Goal: Transaction & Acquisition: Purchase product/service

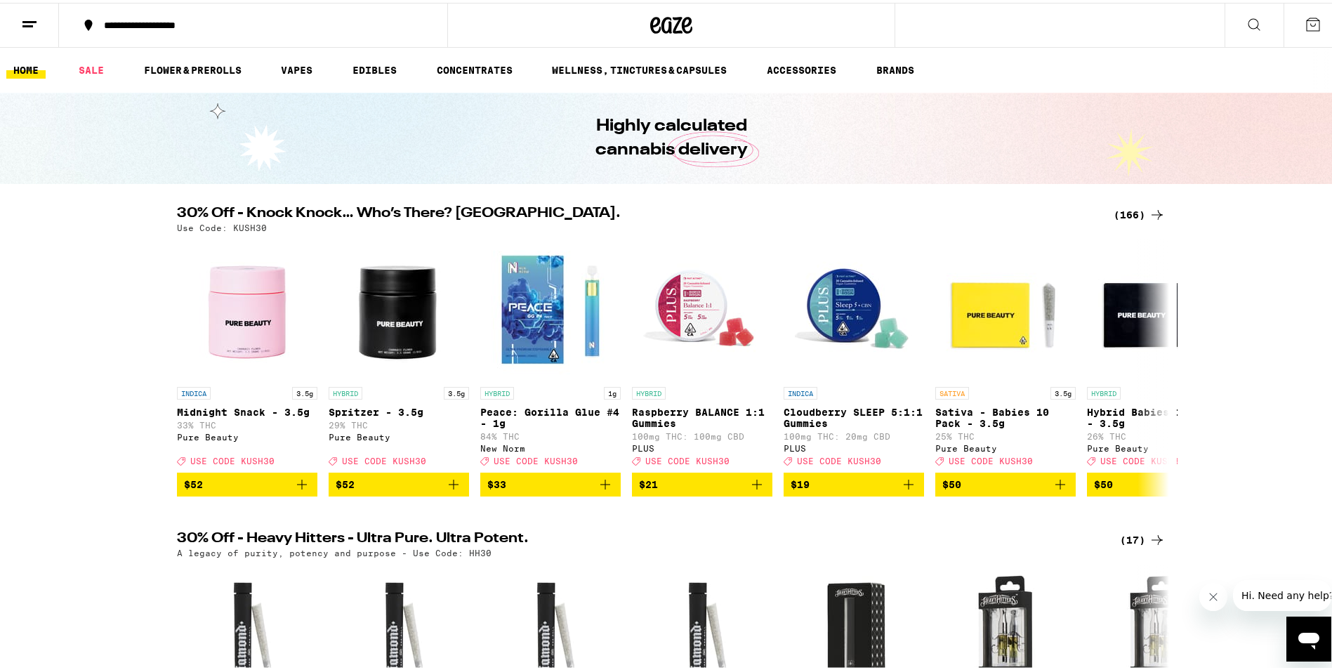
click at [1129, 215] on div "(166)" at bounding box center [1140, 212] width 52 height 17
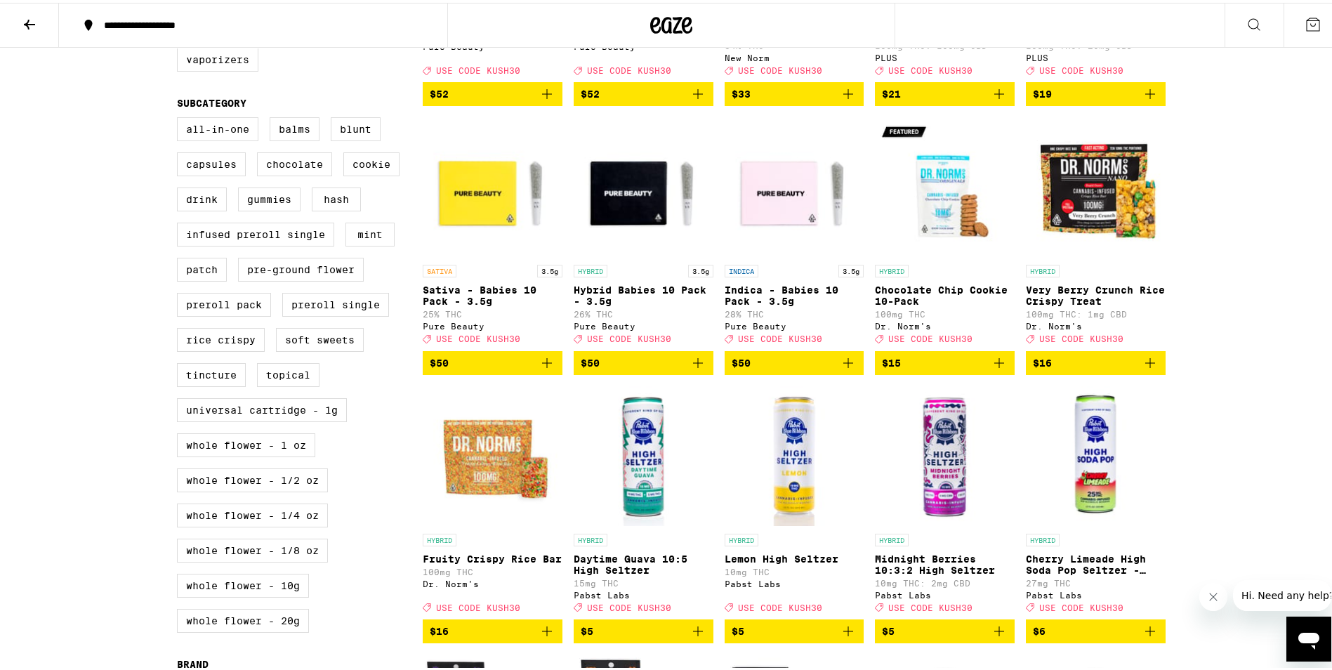
scroll to position [302, 0]
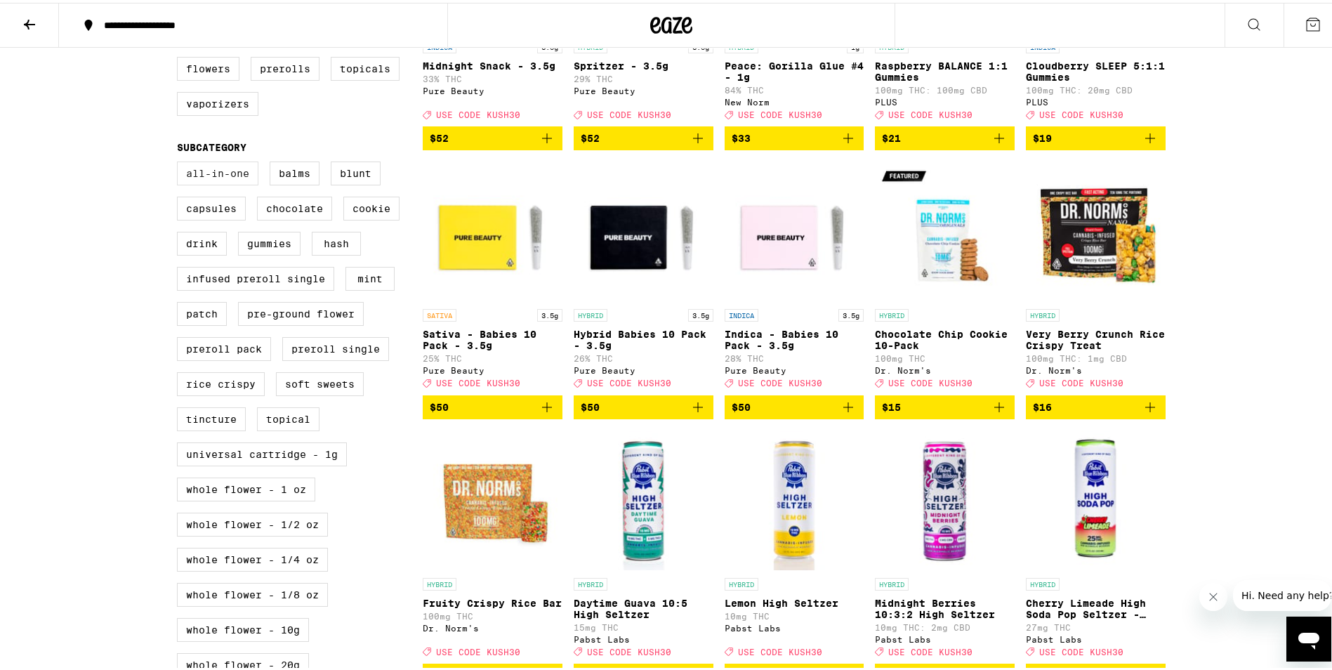
click at [184, 183] on label "All-In-One" at bounding box center [217, 171] width 81 height 24
click at [180, 162] on input "All-In-One" at bounding box center [180, 161] width 1 height 1
checkbox input "true"
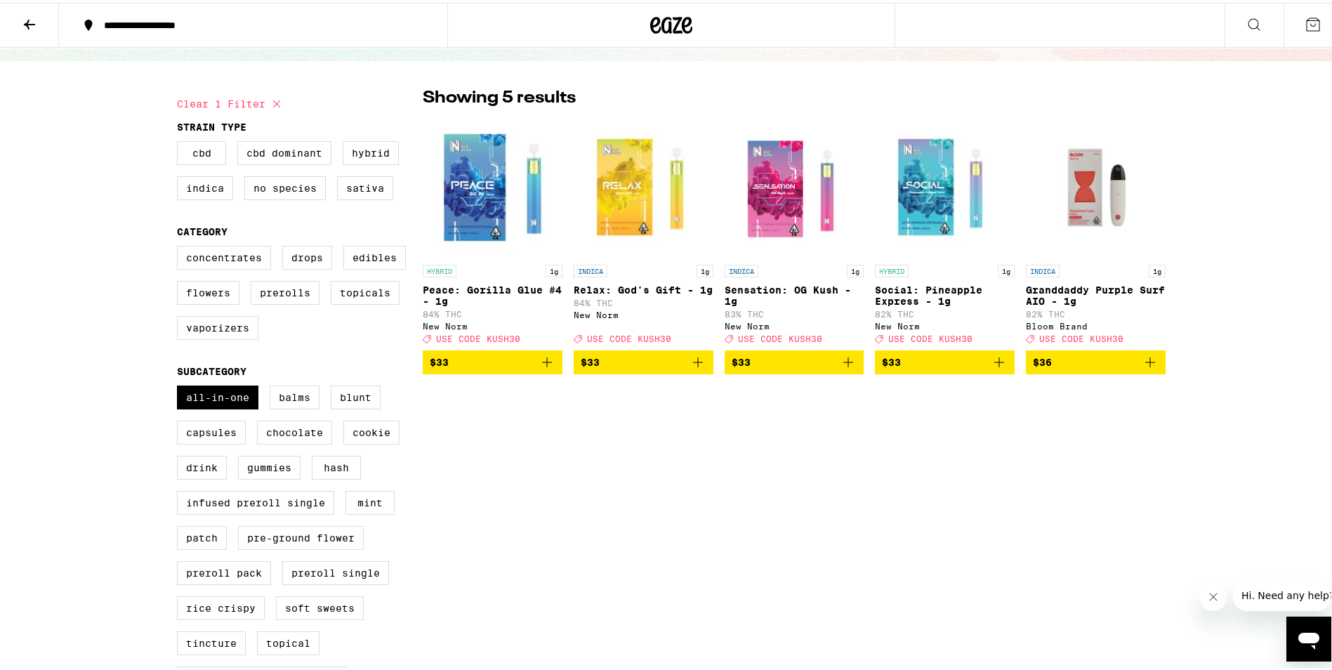
scroll to position [21, 0]
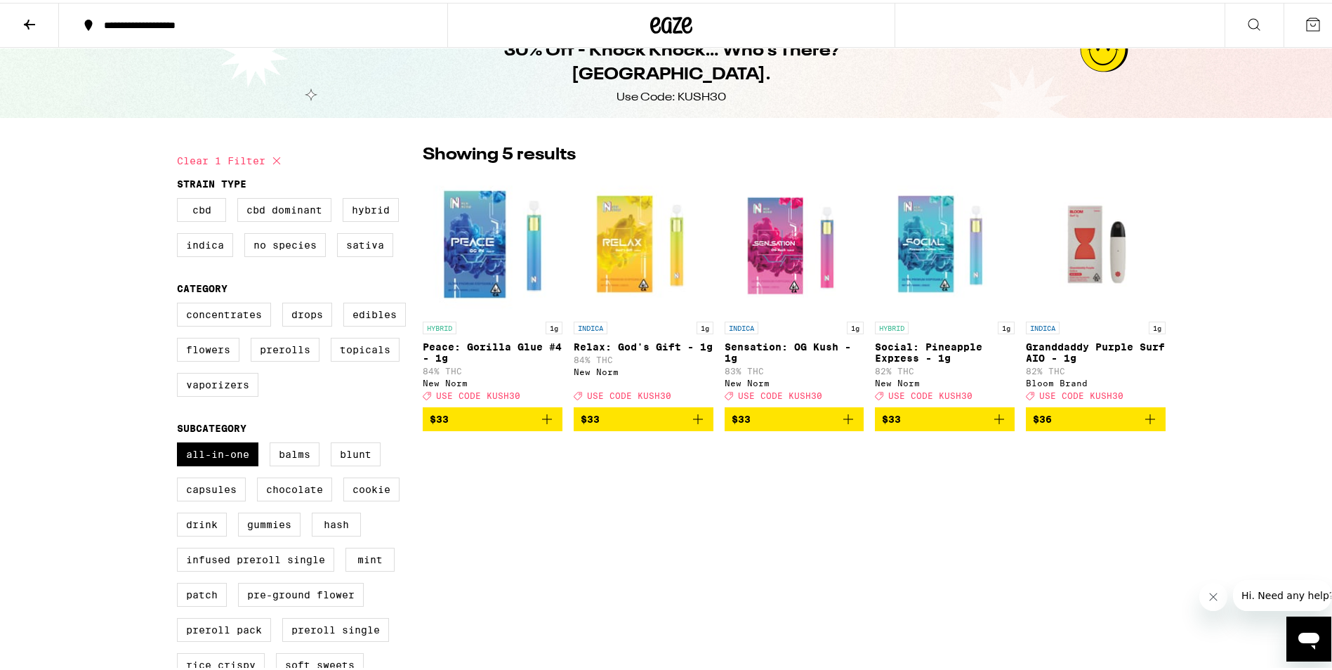
click at [539, 421] on icon "Add to bag" at bounding box center [547, 416] width 17 height 17
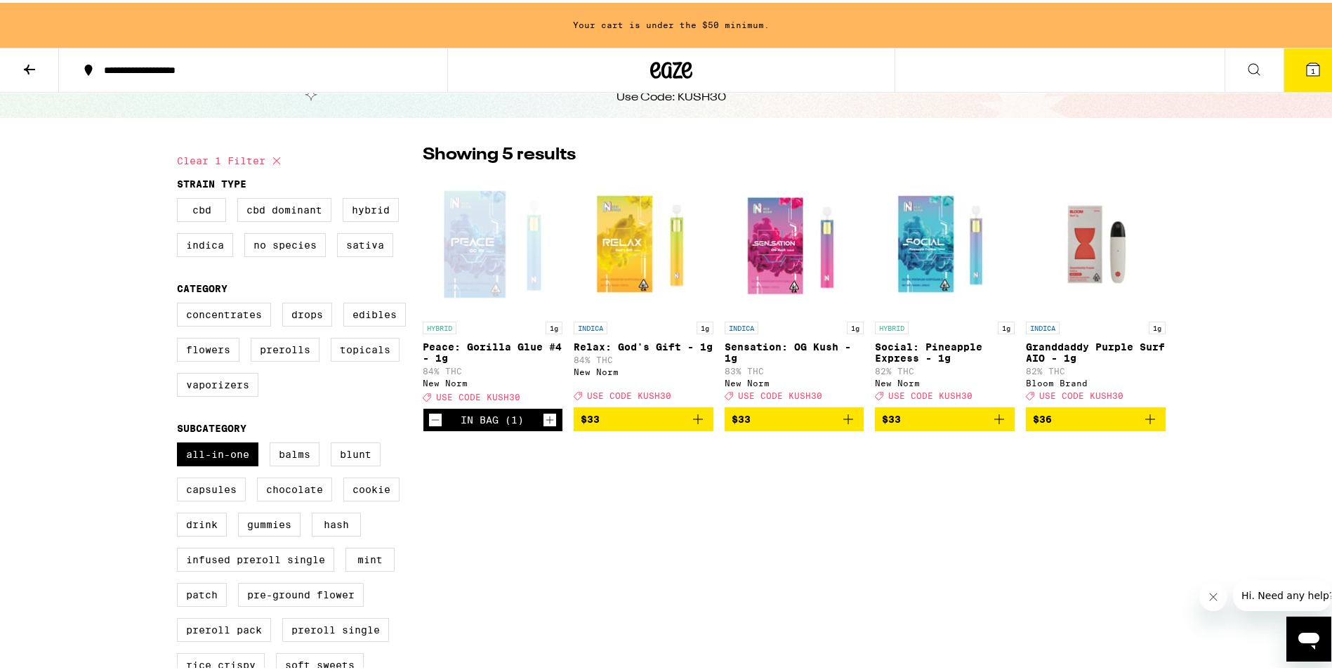
click at [548, 426] on icon "Increment" at bounding box center [550, 417] width 13 height 17
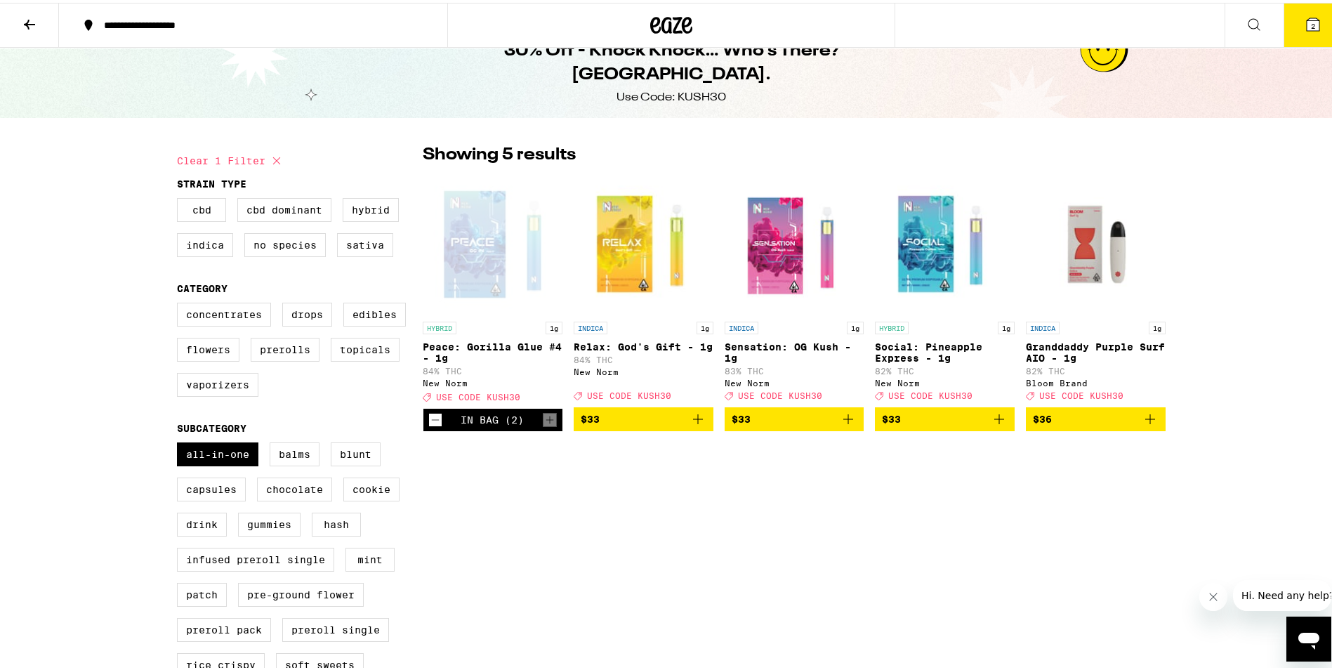
click at [429, 425] on icon "Decrement" at bounding box center [435, 417] width 13 height 17
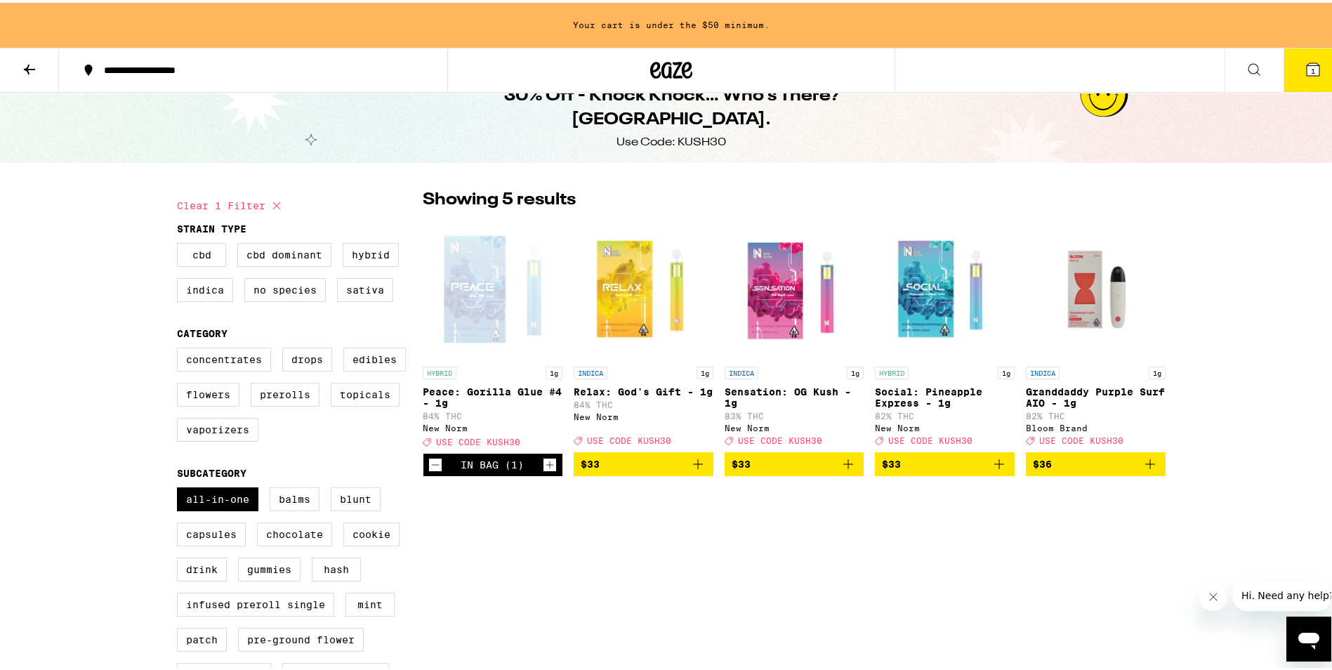
scroll to position [66, 0]
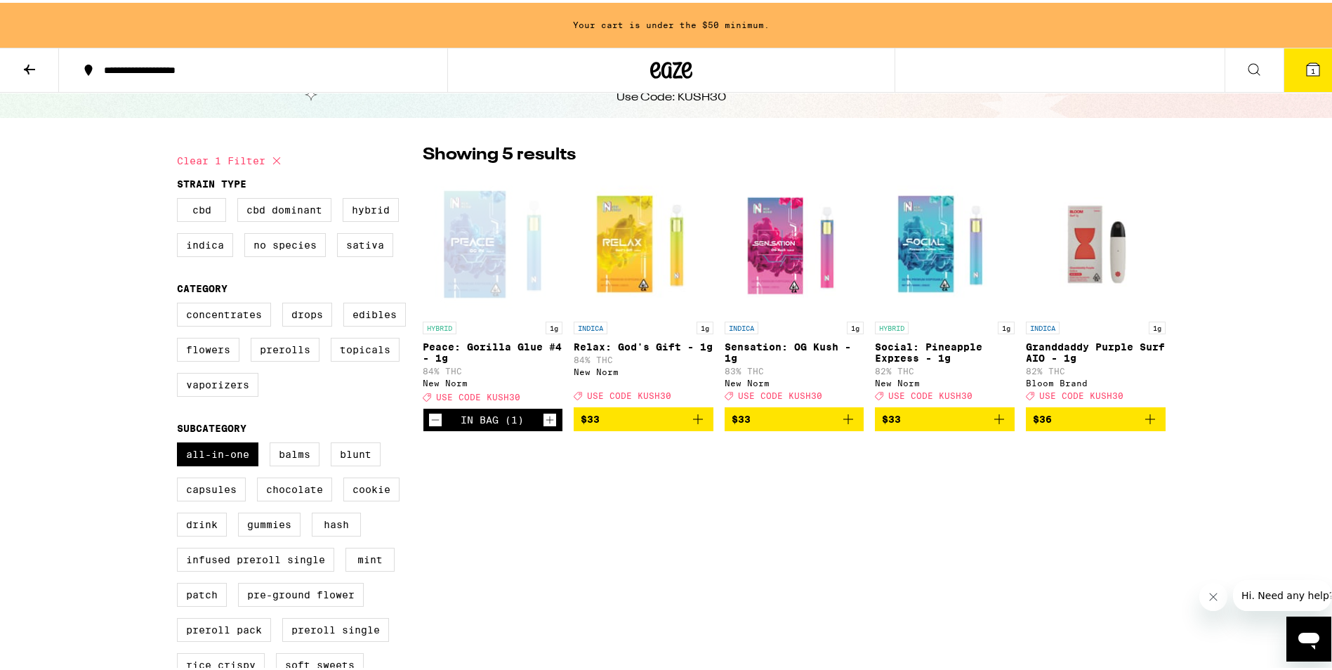
click at [1005, 428] on button "$33" at bounding box center [945, 416] width 140 height 24
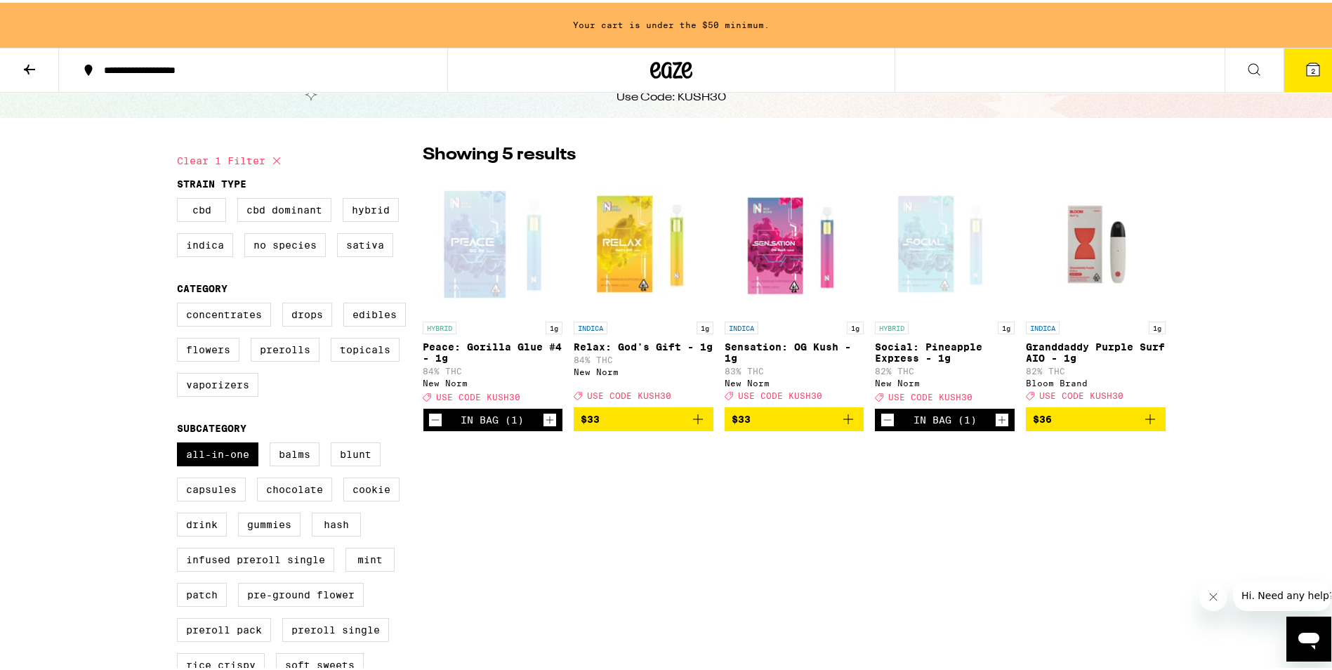
scroll to position [21, 0]
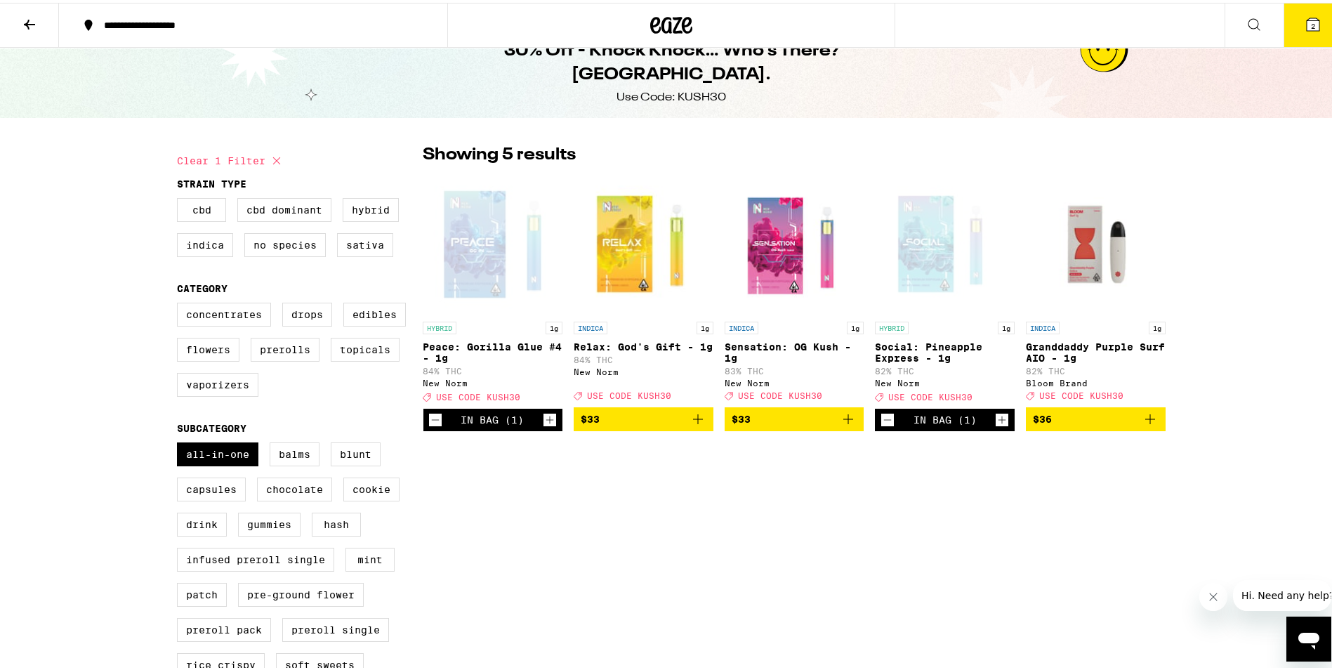
click at [1294, 8] on button "2" at bounding box center [1313, 23] width 59 height 44
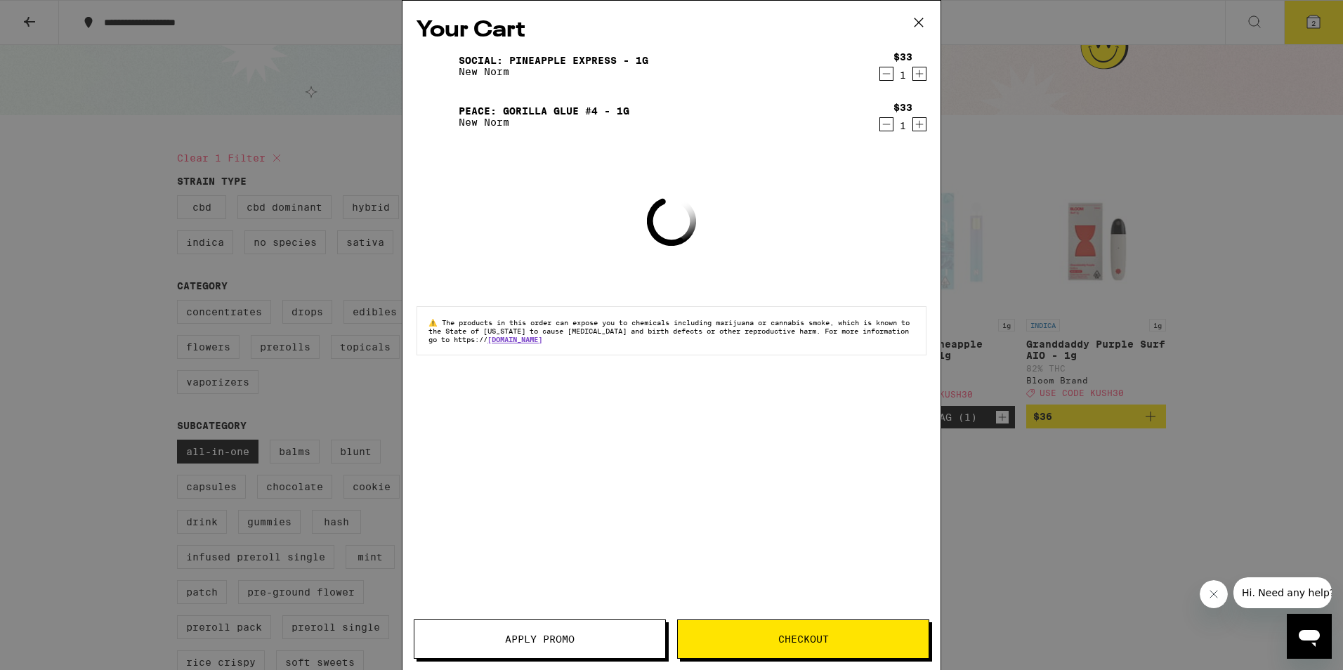
click at [507, 644] on span "Apply Promo" at bounding box center [540, 639] width 70 height 10
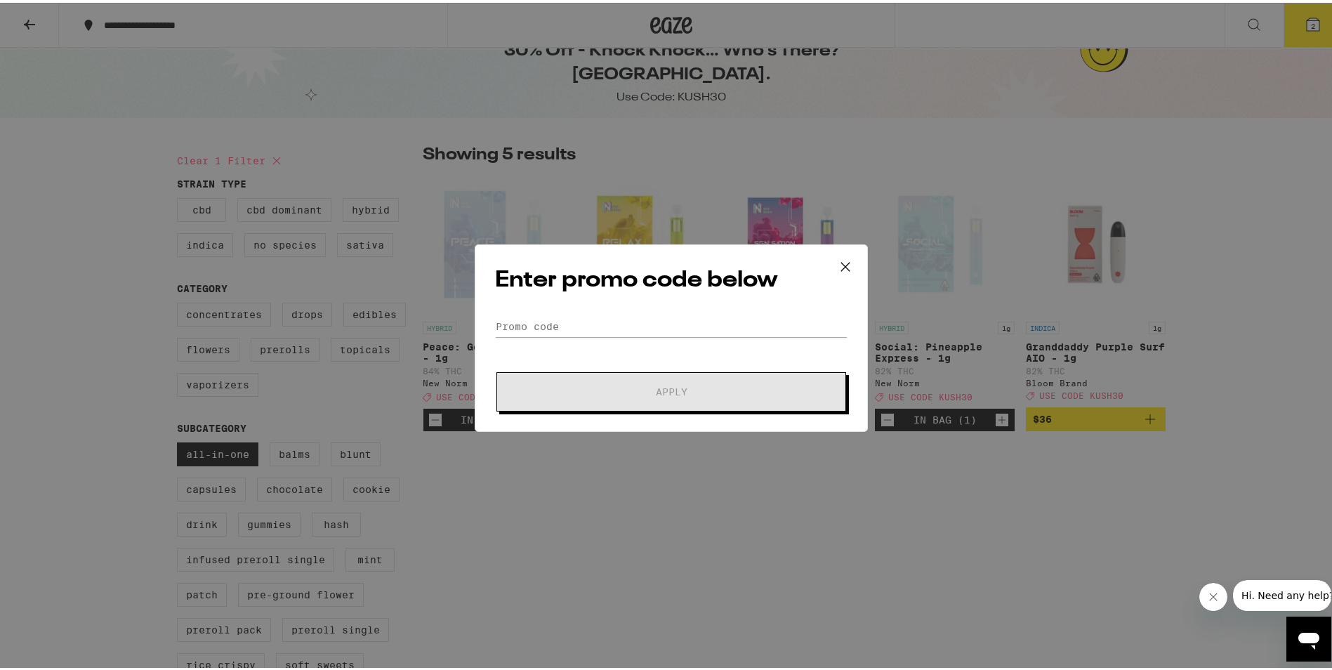
click at [588, 310] on div "Enter promo code below Promo Code Apply" at bounding box center [671, 335] width 393 height 187
click at [571, 317] on input "Promo Code" at bounding box center [671, 323] width 353 height 21
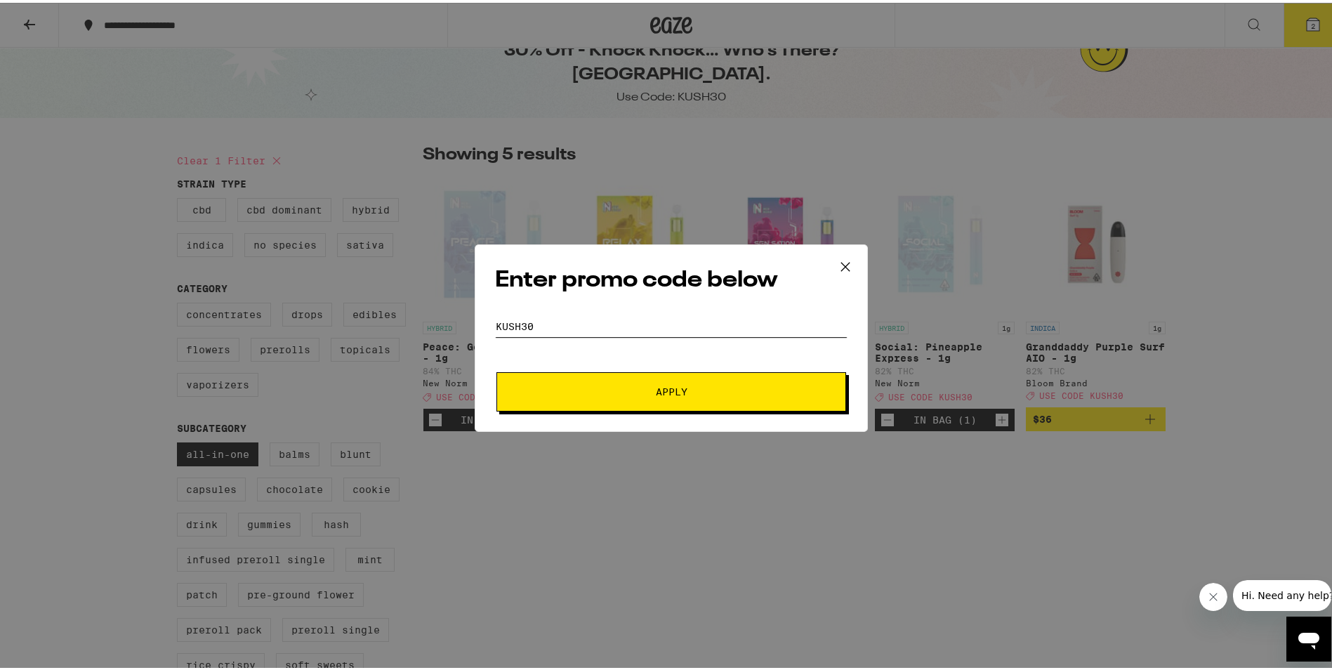
type input "KUSH30"
click at [659, 394] on span "Apply" at bounding box center [672, 389] width 32 height 10
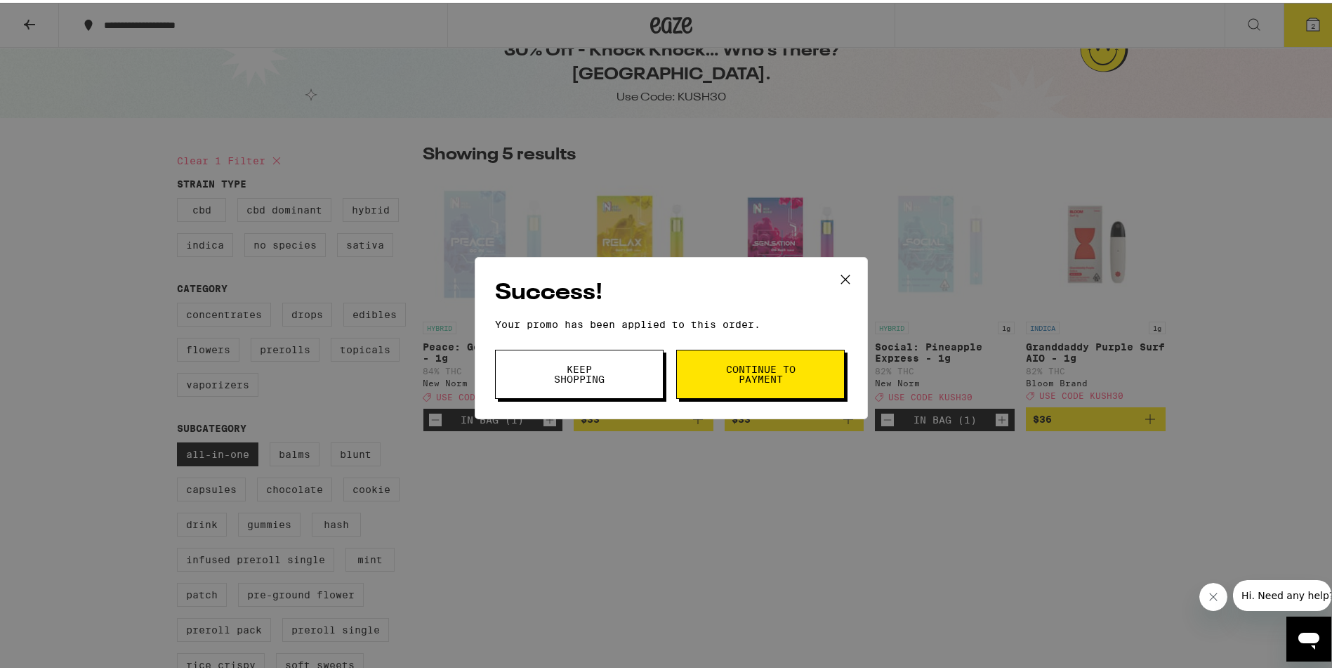
click at [706, 371] on button "Continue to payment" at bounding box center [760, 371] width 169 height 49
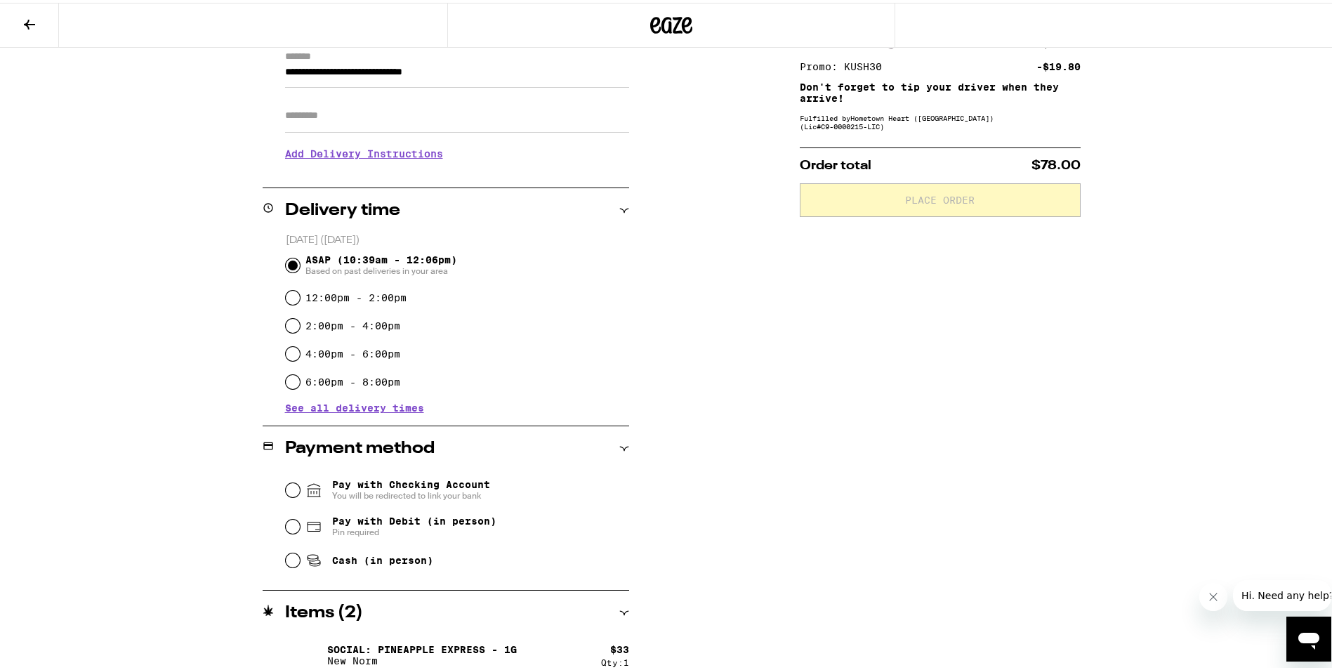
scroll to position [211, 0]
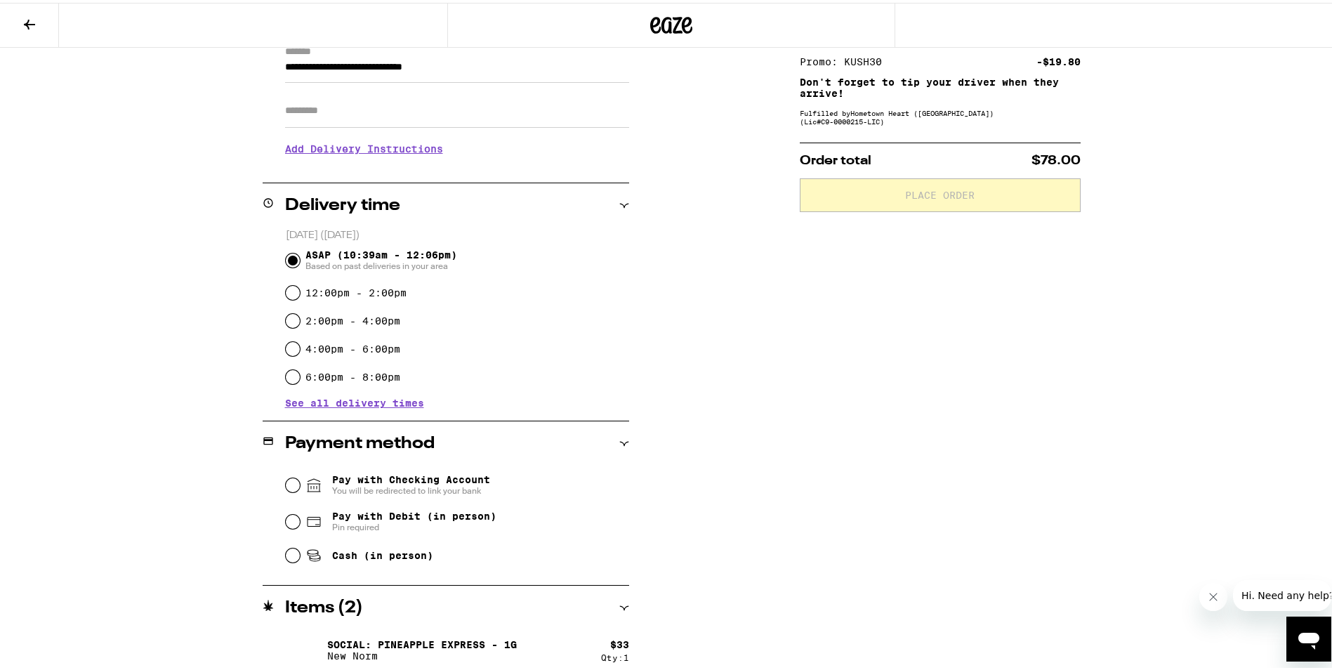
click at [389, 558] on span "Cash (in person)" at bounding box center [382, 552] width 101 height 11
click at [300, 560] on input "Cash (in person)" at bounding box center [293, 553] width 14 height 14
radio input "true"
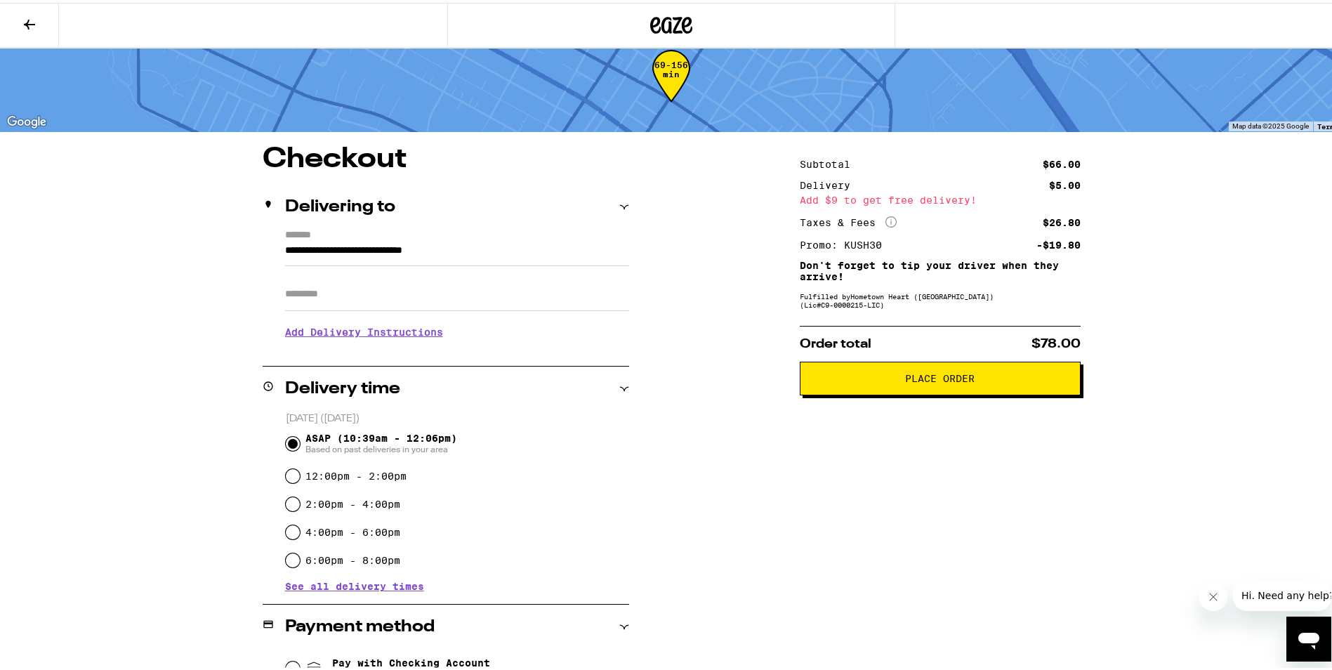
scroll to position [0, 0]
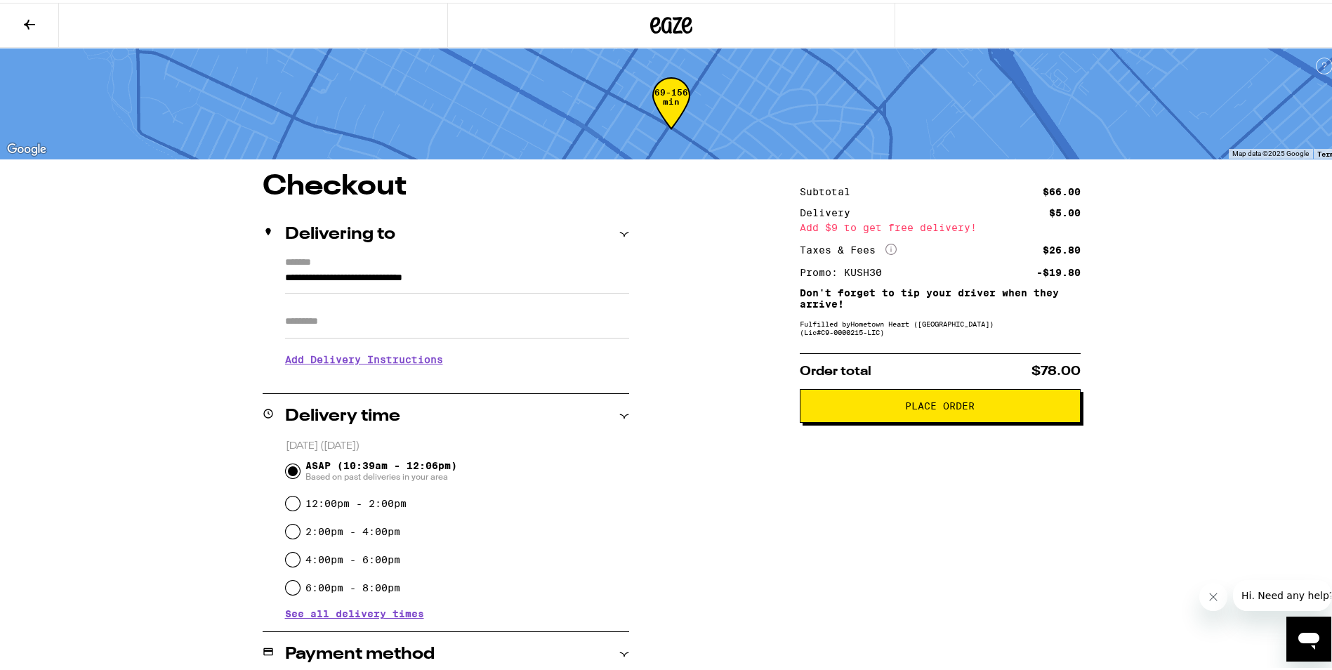
click at [937, 416] on button "Place Order" at bounding box center [940, 403] width 281 height 34
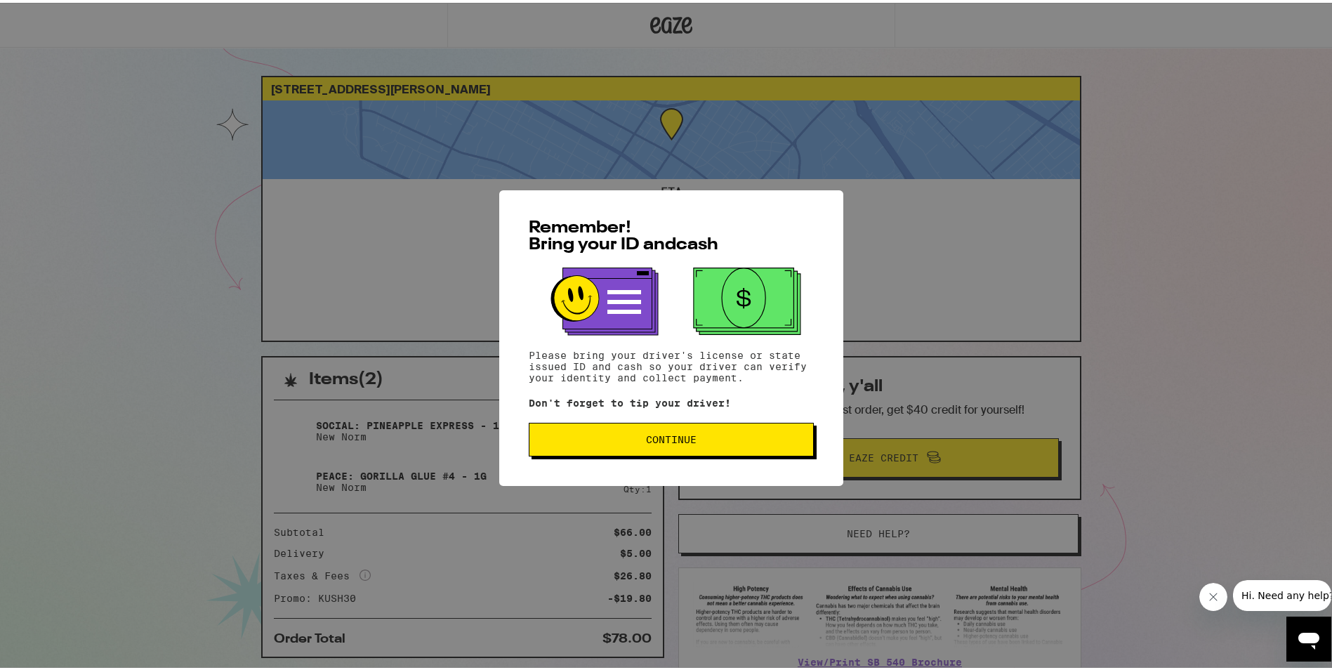
click at [729, 433] on button "Continue" at bounding box center [671, 437] width 285 height 34
click at [716, 447] on button "Continue" at bounding box center [671, 437] width 285 height 34
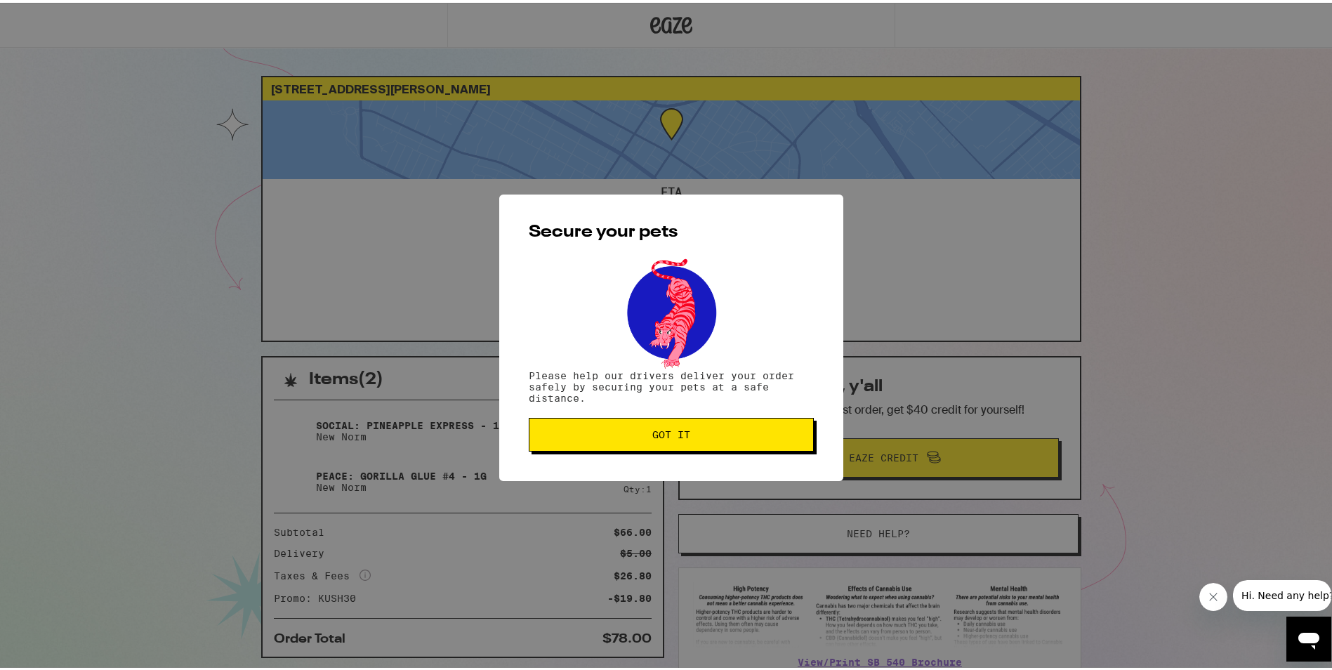
click at [739, 426] on button "Got it" at bounding box center [671, 432] width 285 height 34
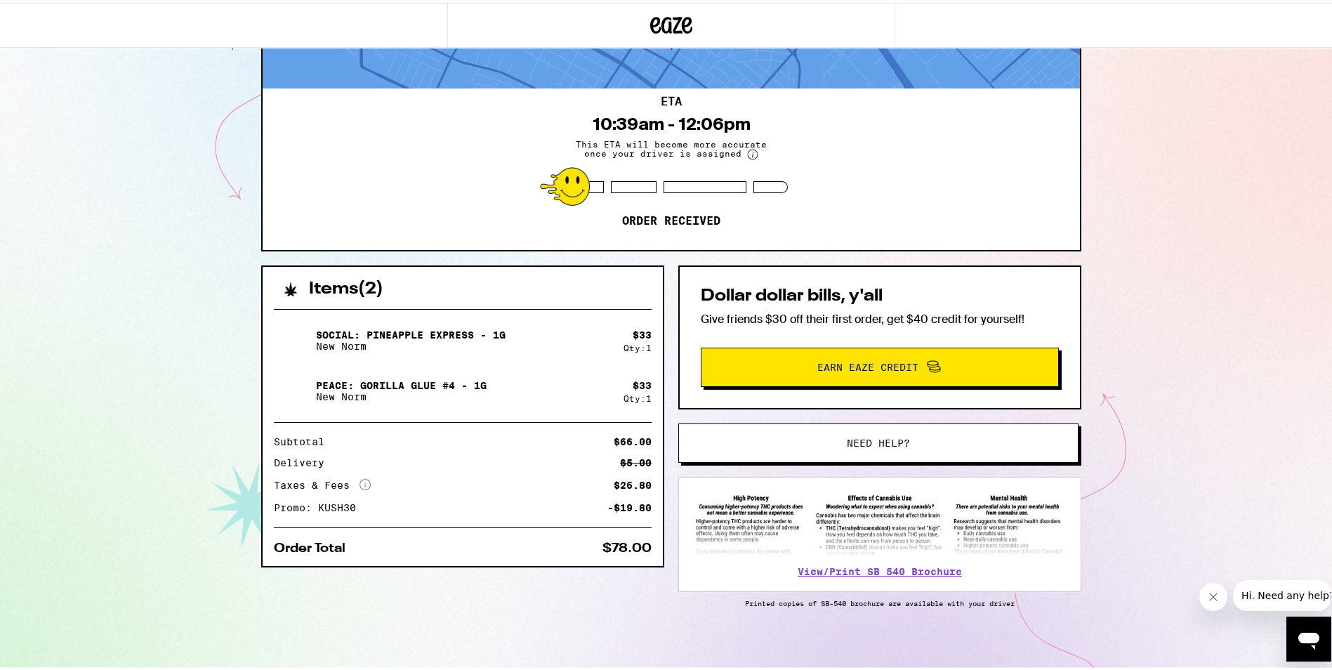
scroll to position [98, 0]
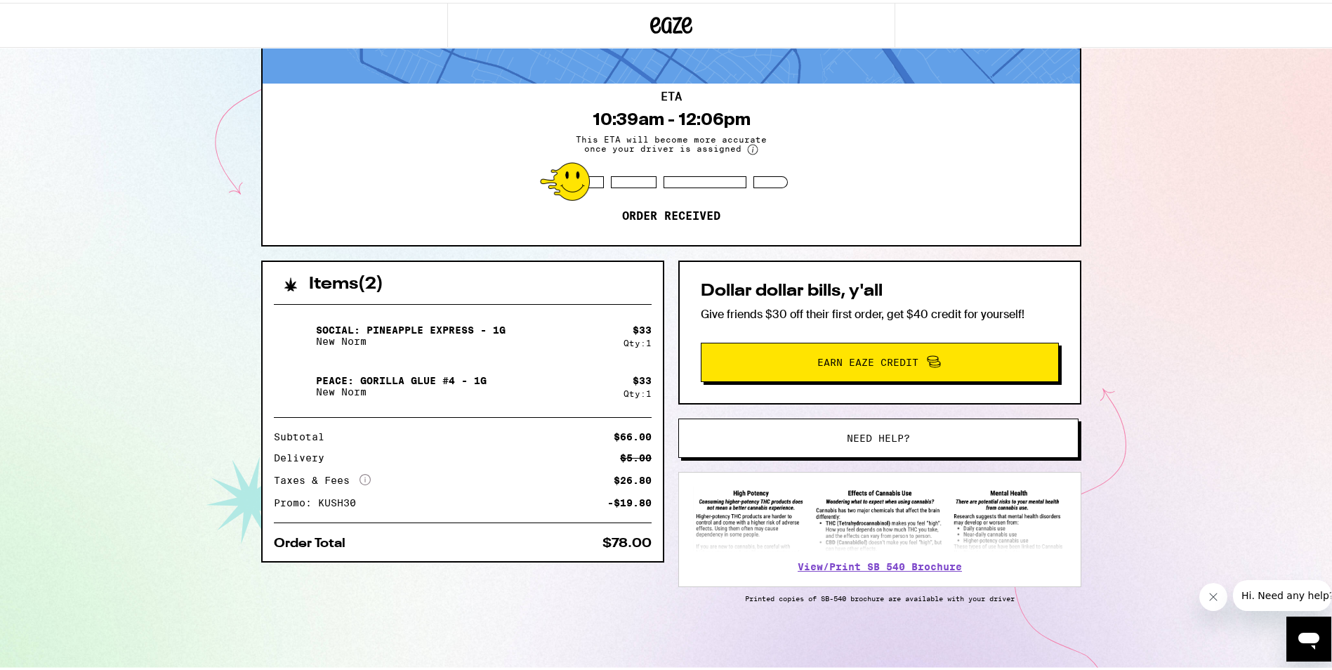
click at [937, 427] on button "Need help?" at bounding box center [878, 435] width 400 height 39
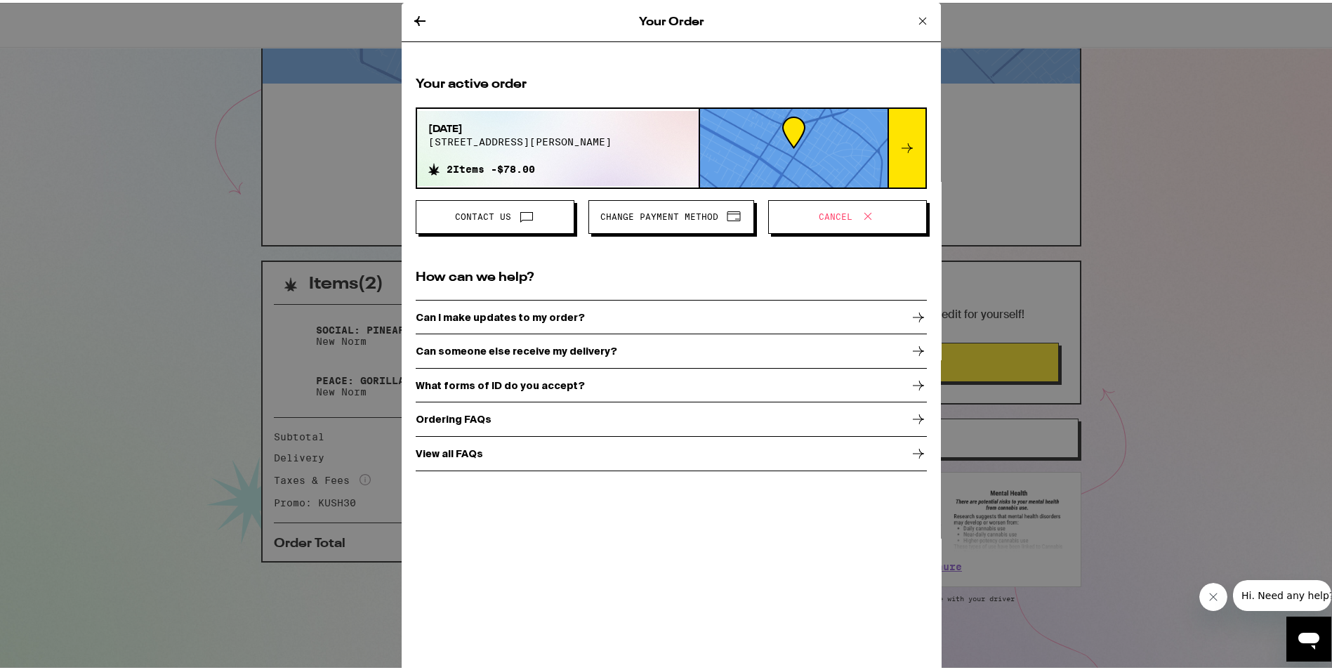
click at [890, 204] on button "Cancel" at bounding box center [847, 214] width 159 height 34
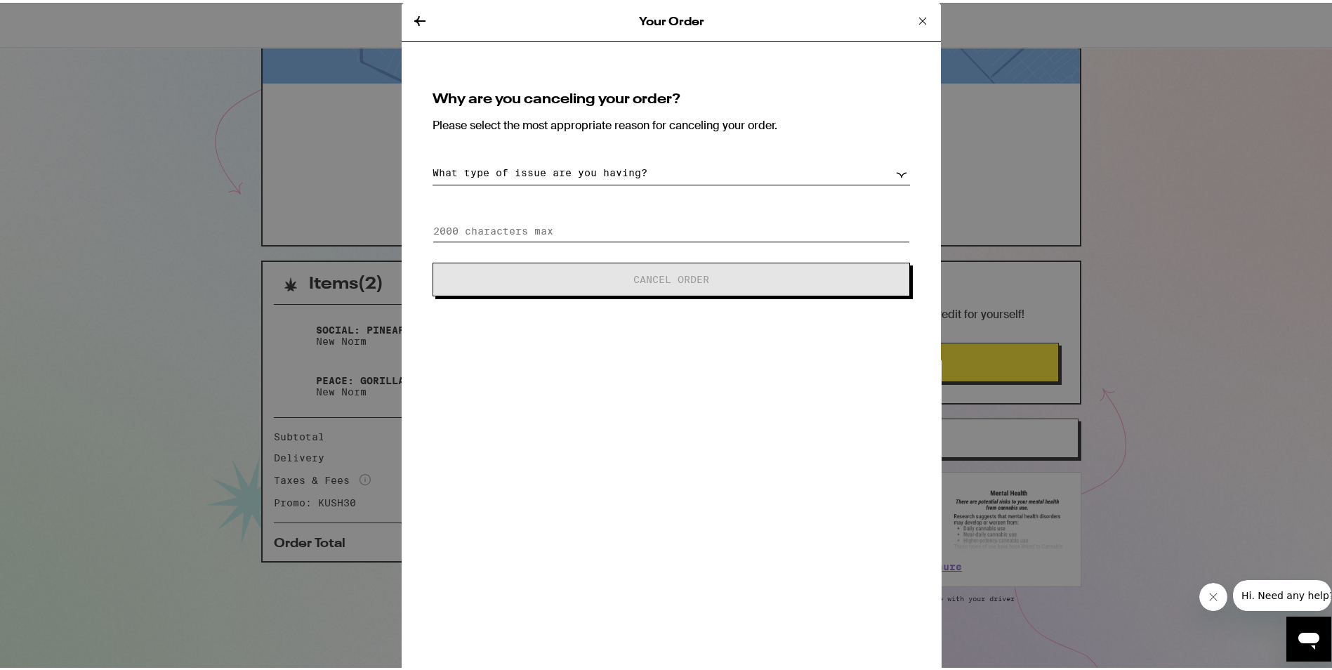
click at [619, 230] on input at bounding box center [672, 228] width 478 height 21
click at [621, 178] on select "What type of issue are you having? Order taking too long Order arriving too soo…" at bounding box center [672, 170] width 478 height 25
select select "wrong-address"
click at [433, 158] on select "What type of issue are you having? Order taking too long Order arriving too soo…" at bounding box center [672, 170] width 478 height 25
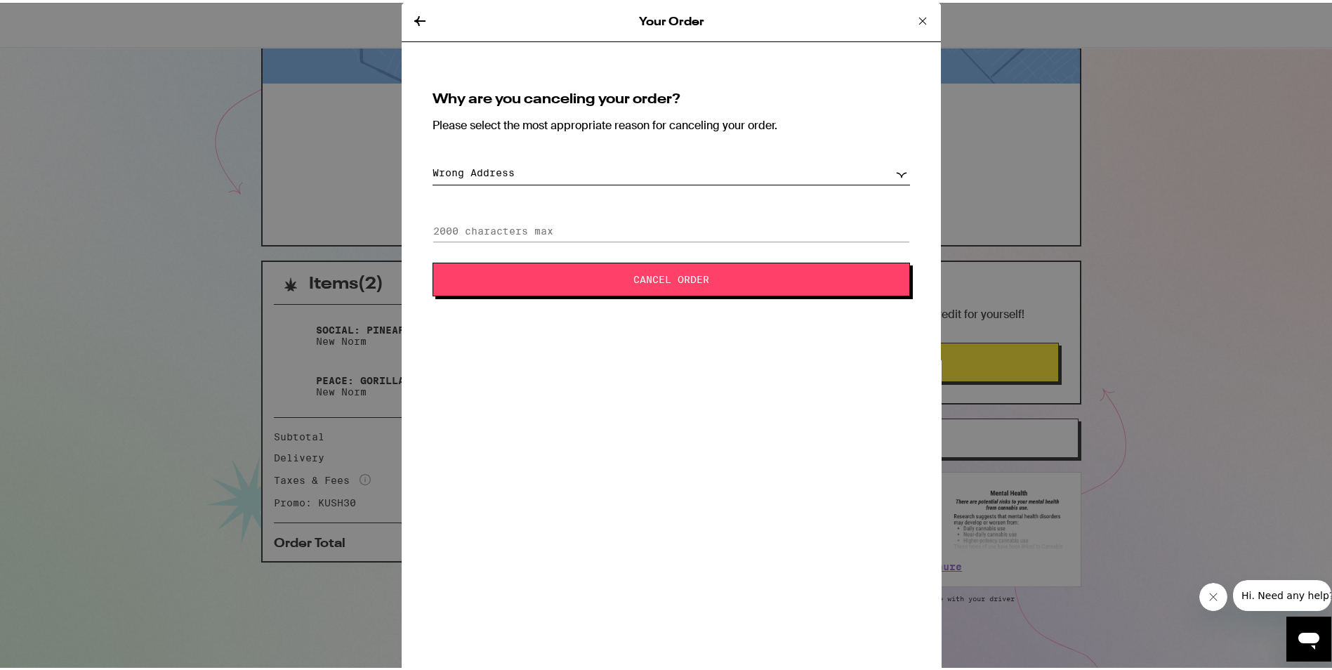
click at [636, 287] on button "Cancel Order" at bounding box center [672, 277] width 478 height 34
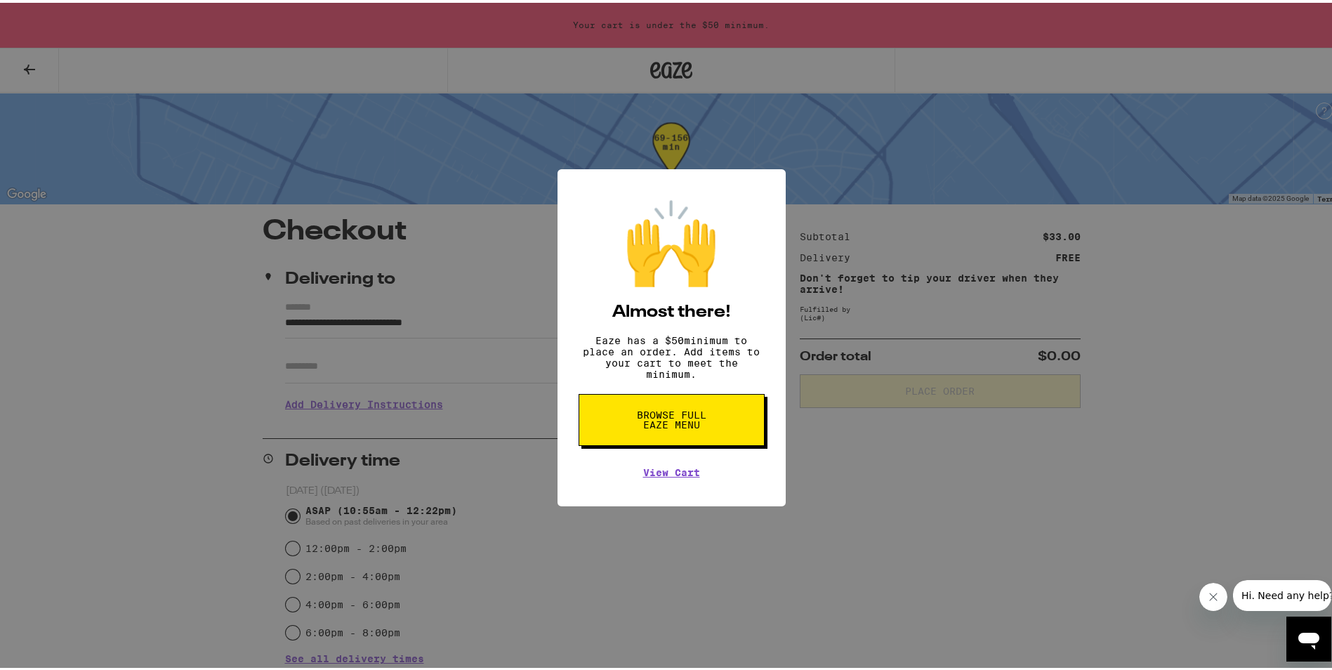
click at [855, 445] on div "🙌 Almost there! Eaze has a $ 50 minimum to place an order. Add items to your ca…" at bounding box center [671, 335] width 1343 height 670
